Goal: Find specific page/section: Find specific page/section

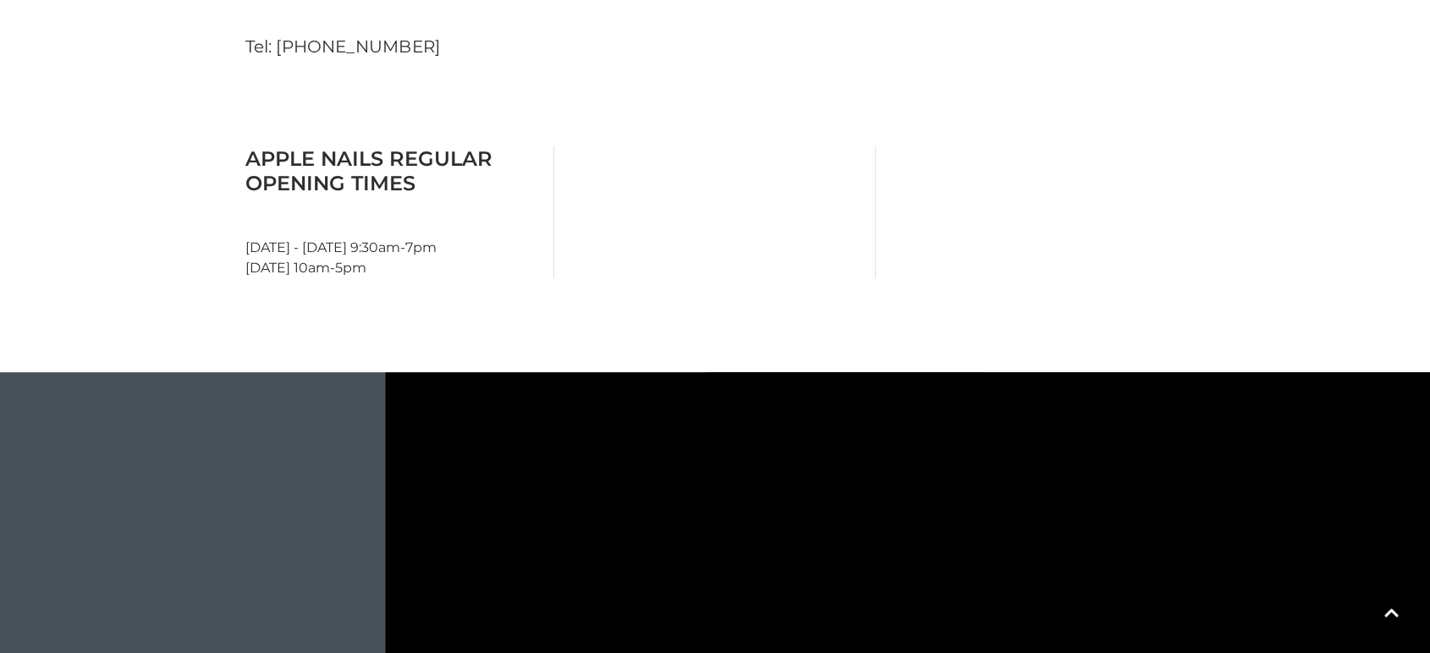
scroll to position [470, 0]
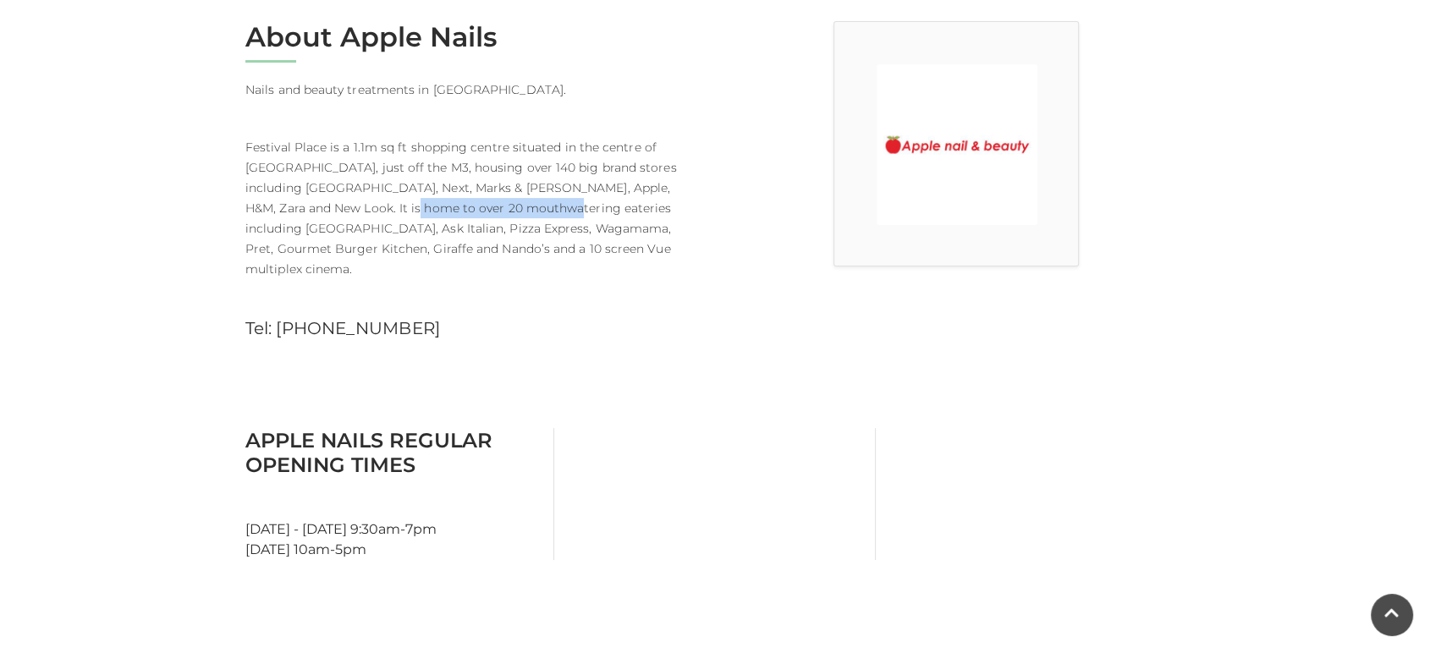
drag, startPoint x: 375, startPoint y: 210, endPoint x: 522, endPoint y: 209, distance: 147.2
click at [522, 209] on p "Festival Place is a 1.1m sq ft shopping centre situated in the centre of [GEOGR…" at bounding box center [473, 198] width 457 height 162
click at [531, 208] on p "Festival Place is a 1.1m sq ft shopping centre situated in the centre of [GEOGR…" at bounding box center [473, 198] width 457 height 162
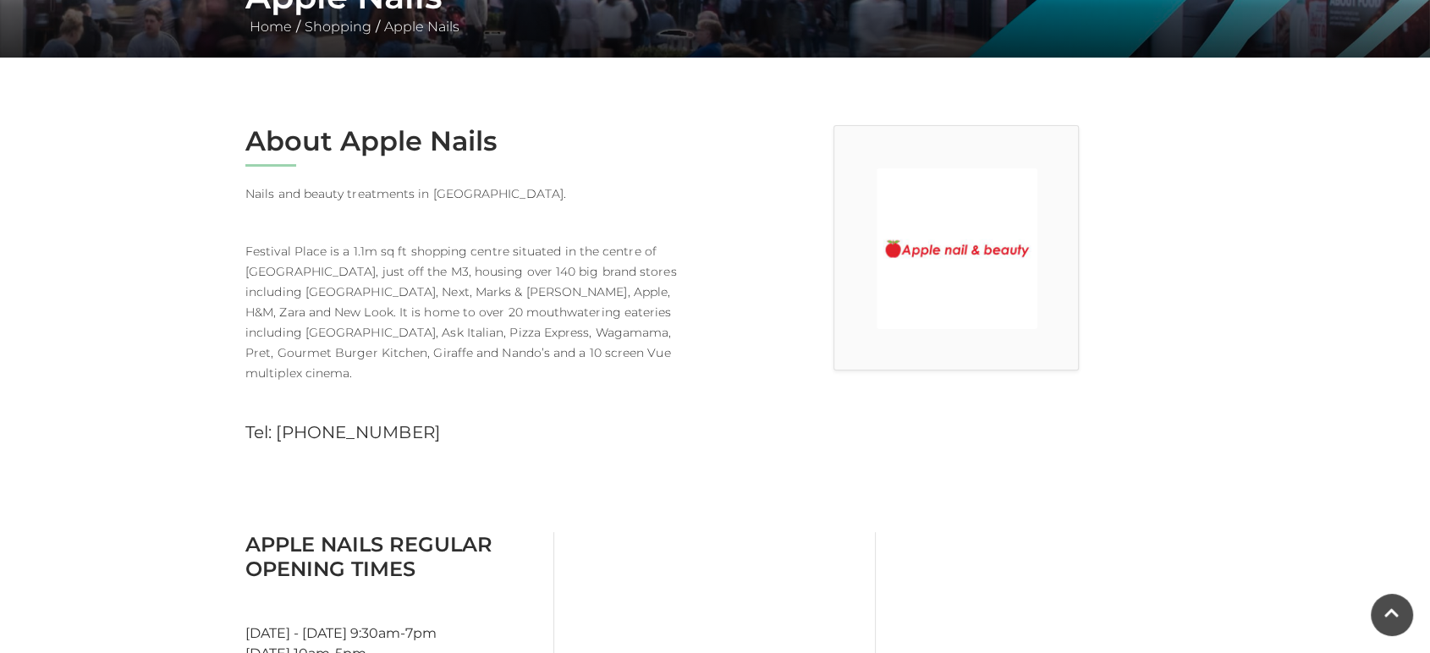
scroll to position [188, 0]
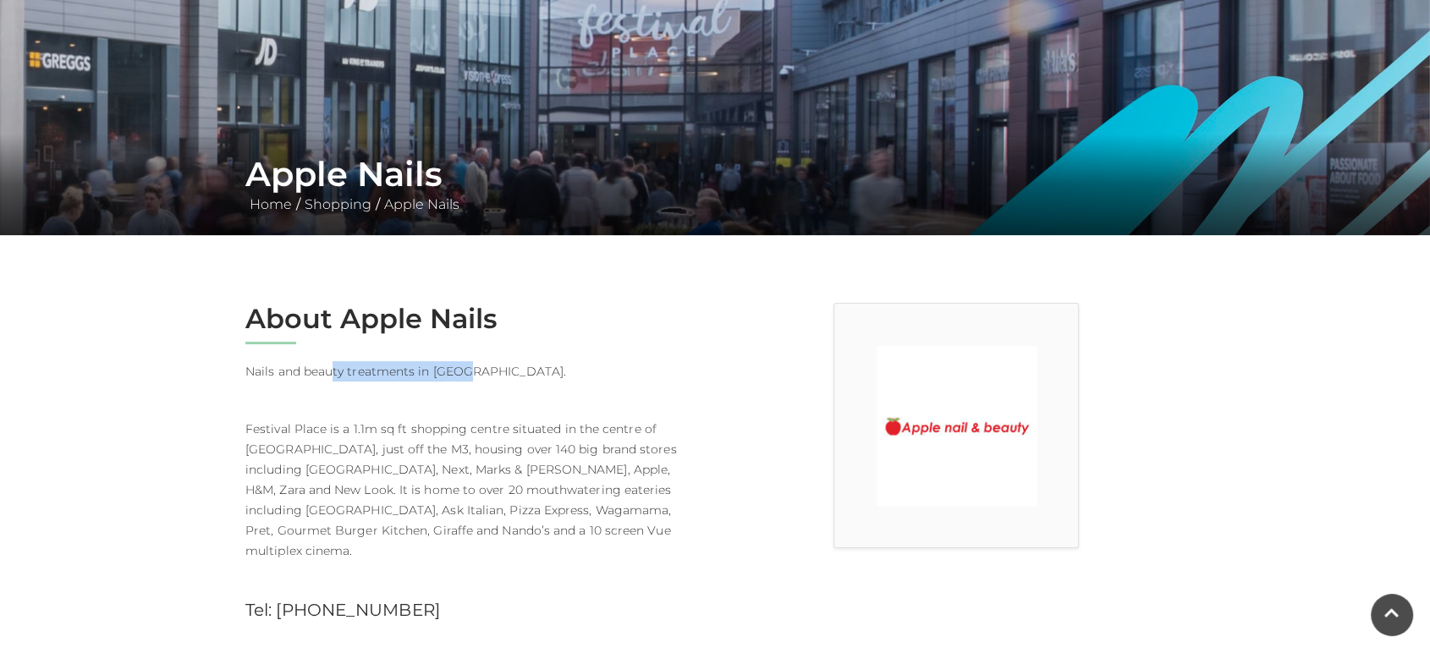
drag, startPoint x: 460, startPoint y: 371, endPoint x: 473, endPoint y: 371, distance: 13.5
click at [473, 371] on p "Nails and beauty treatments in [GEOGRAPHIC_DATA]." at bounding box center [473, 371] width 457 height 20
click at [460, 228] on div "Apple Nails Home / Shopping / Apple Nails" at bounding box center [715, 185] width 1430 height 102
drag, startPoint x: 449, startPoint y: 177, endPoint x: 332, endPoint y: 184, distance: 117.0
click at [332, 184] on h1 "Apple Nails" at bounding box center [714, 174] width 939 height 41
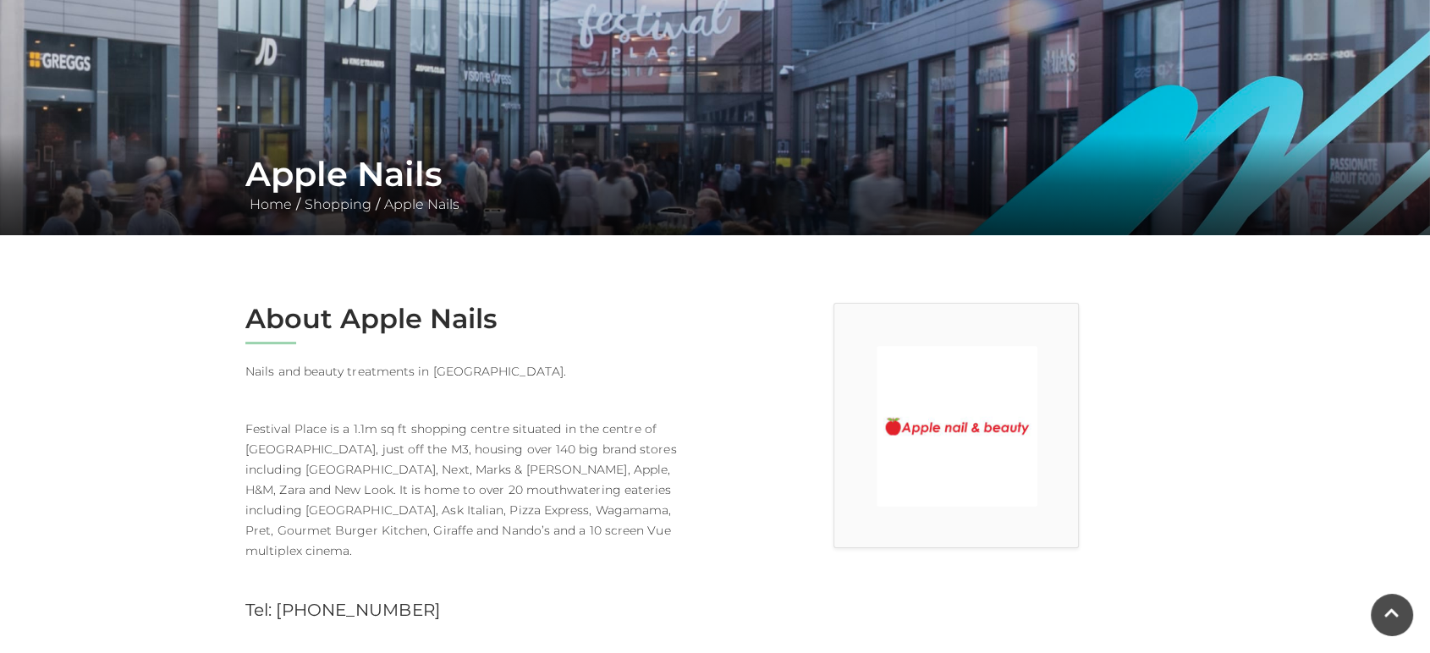
drag, startPoint x: 454, startPoint y: 179, endPoint x: 261, endPoint y: 183, distance: 192.1
click at [261, 183] on h1 "Apple Nails" at bounding box center [714, 174] width 939 height 41
click at [414, 181] on h1 "Apple Nails" at bounding box center [714, 174] width 939 height 41
